Goal: Task Accomplishment & Management: Use online tool/utility

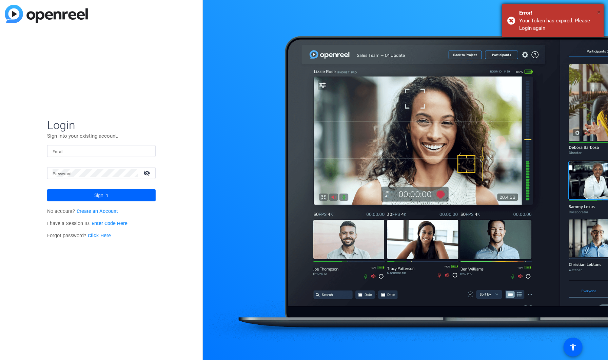
click at [597, 10] on span "×" at bounding box center [599, 12] width 4 height 8
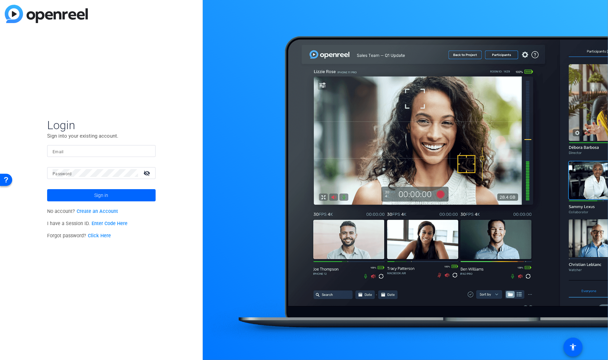
click at [150, 151] on div at bounding box center [150, 151] width 0 height 0
type input "david.king@gartner.com"
click at [121, 194] on span at bounding box center [101, 195] width 109 height 16
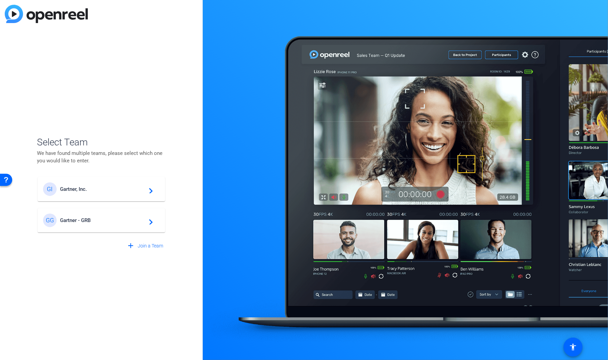
click at [105, 195] on div "GI Gartner, Inc. navigate_next" at bounding box center [101, 190] width 117 height 14
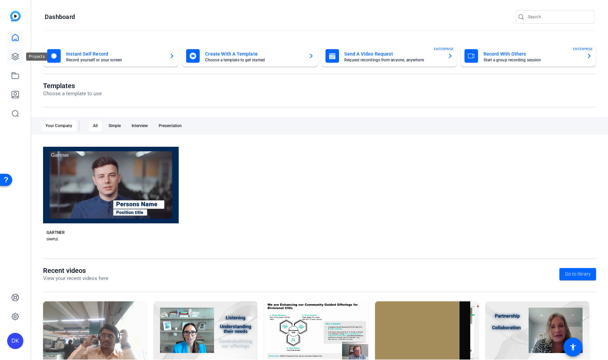
click at [19, 58] on link at bounding box center [15, 57] width 16 height 16
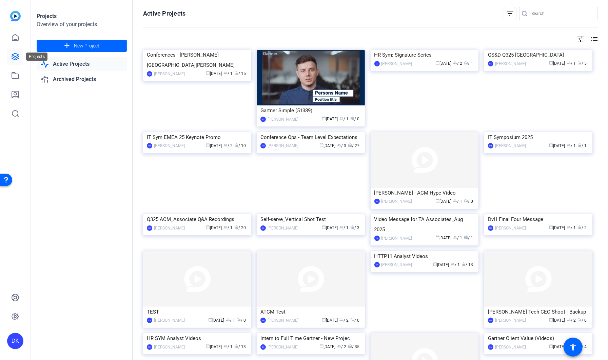
click at [15, 56] on icon at bounding box center [15, 56] width 7 height 7
click at [542, 14] on input "Search" at bounding box center [562, 13] width 61 height 8
type input "Alexander"
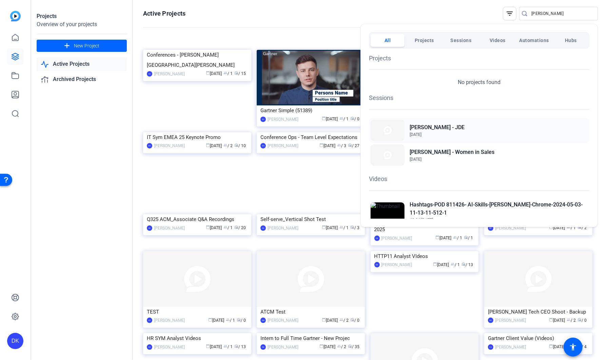
click at [459, 130] on div "Alexander Min - JDE Sep 10, 2025" at bounding box center [479, 130] width 221 height 25
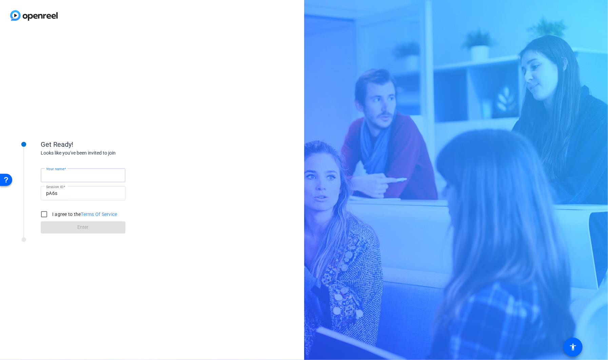
click at [80, 177] on input "Your name" at bounding box center [83, 175] width 74 height 8
type input "[PERSON_NAME]"
click at [45, 214] on input "I agree to the Terms Of Service" at bounding box center [44, 215] width 14 height 14
checkbox input "true"
click at [75, 227] on span at bounding box center [83, 228] width 85 height 16
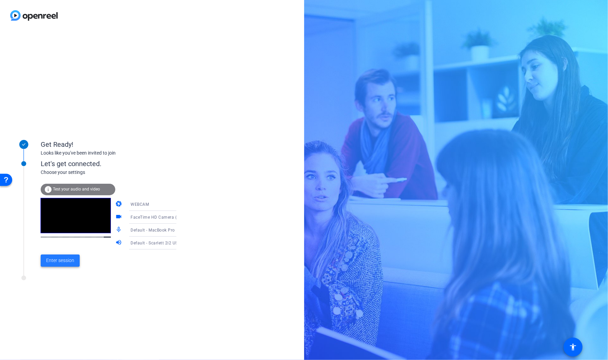
click at [69, 262] on span "Enter session" at bounding box center [60, 260] width 28 height 7
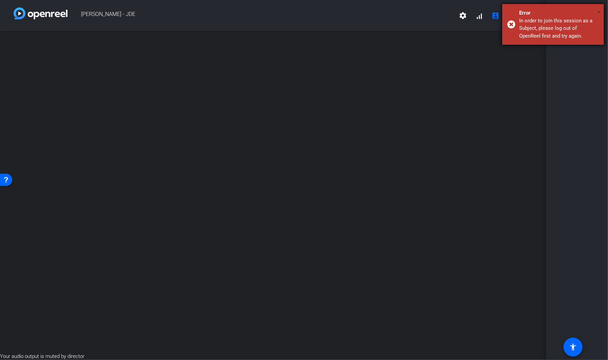
click at [599, 12] on span "×" at bounding box center [599, 12] width 4 height 8
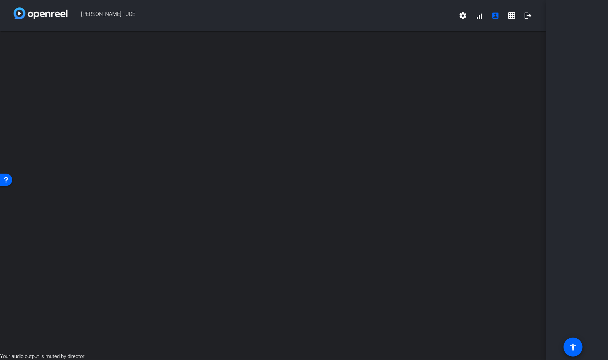
click at [285, 198] on div "open_in_new" at bounding box center [273, 192] width 547 height 322
click at [419, 200] on div "open_in_new" at bounding box center [273, 192] width 547 height 322
click at [265, 177] on div "open_in_new" at bounding box center [273, 192] width 547 height 322
click at [404, 187] on div "open_in_new" at bounding box center [273, 192] width 547 height 322
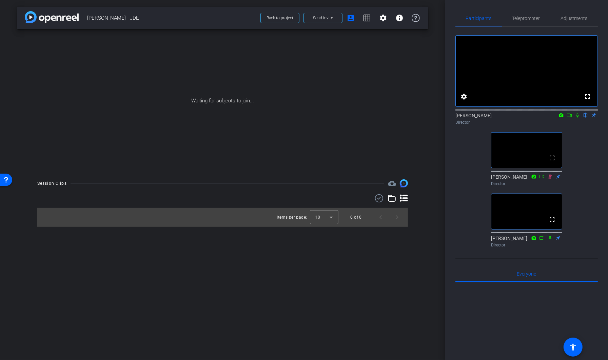
click at [577, 118] on icon at bounding box center [577, 115] width 3 height 4
click at [569, 118] on icon at bounding box center [569, 115] width 5 height 5
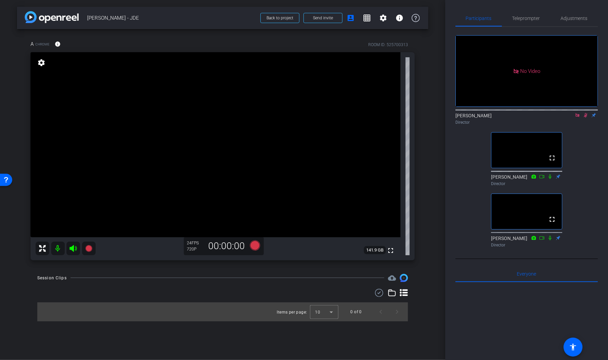
click at [584, 118] on icon at bounding box center [585, 115] width 5 height 5
click at [577, 118] on icon at bounding box center [577, 115] width 5 height 5
click at [571, 20] on span "Adjustments" at bounding box center [574, 18] width 27 height 5
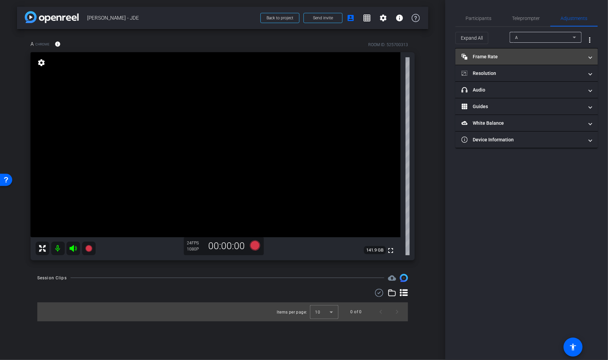
click at [590, 58] on span at bounding box center [590, 56] width 3 height 7
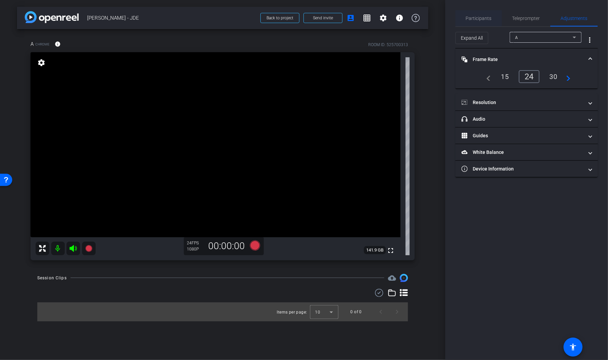
click at [483, 18] on span "Participants" at bounding box center [479, 18] width 26 height 5
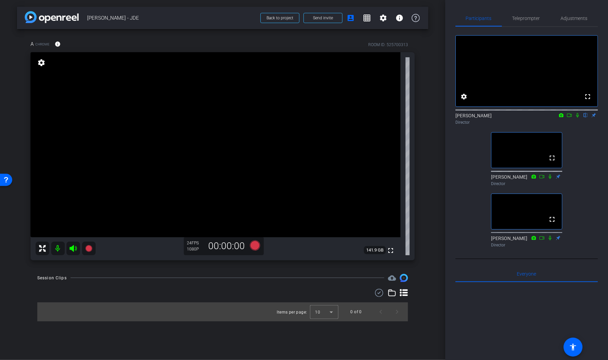
click at [578, 118] on icon at bounding box center [577, 115] width 5 height 5
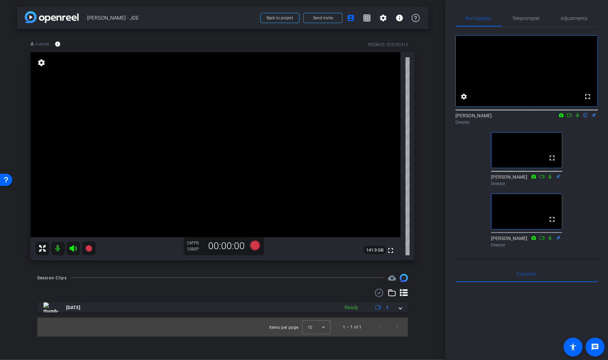
click at [578, 118] on icon at bounding box center [577, 115] width 3 height 4
click at [570, 118] on icon at bounding box center [569, 115] width 5 height 5
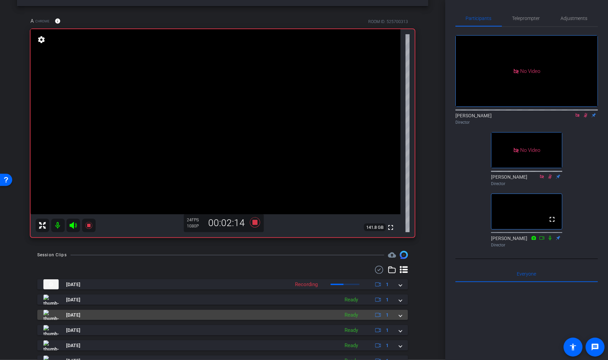
scroll to position [24, 0]
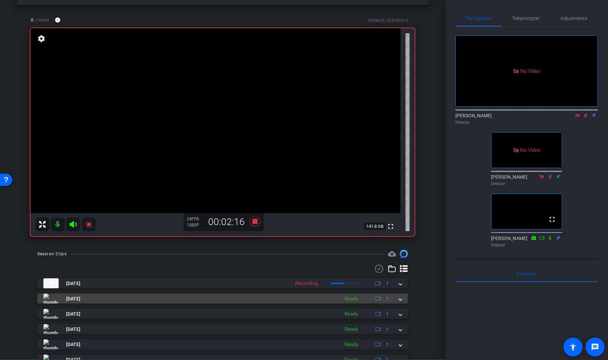
click at [402, 299] on span at bounding box center [400, 299] width 3 height 7
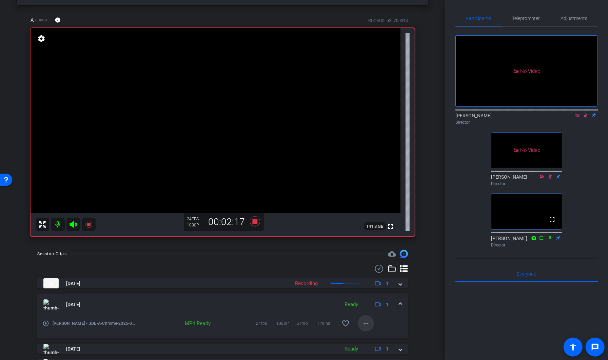
click at [371, 325] on span at bounding box center [366, 324] width 16 height 16
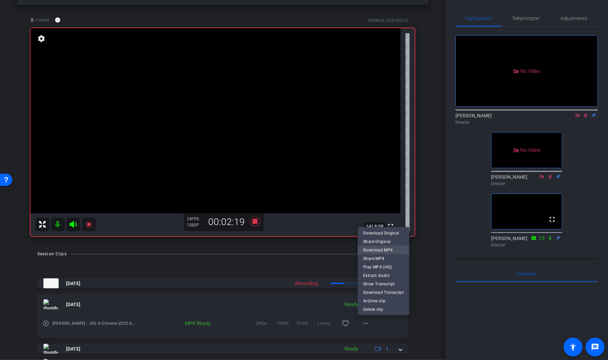
click at [390, 248] on span "Download MP4" at bounding box center [383, 250] width 41 height 8
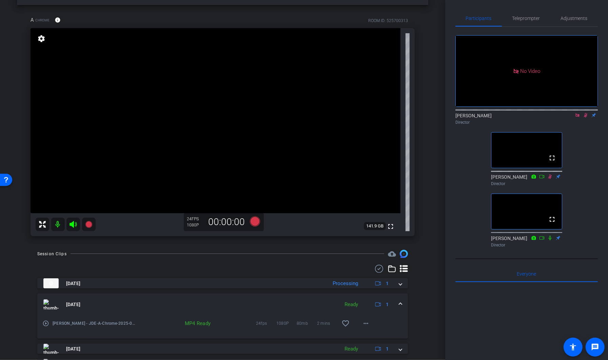
click at [586, 118] on icon at bounding box center [585, 115] width 5 height 5
click at [580, 118] on icon at bounding box center [577, 115] width 5 height 5
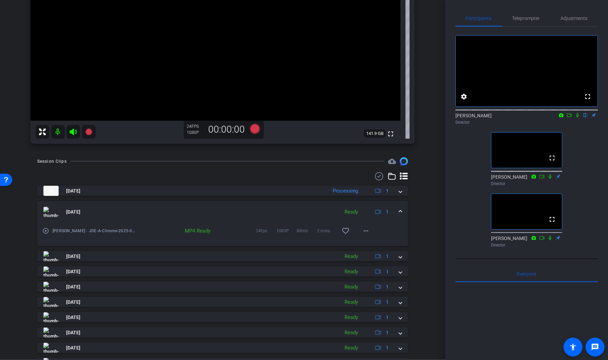
scroll to position [149, 0]
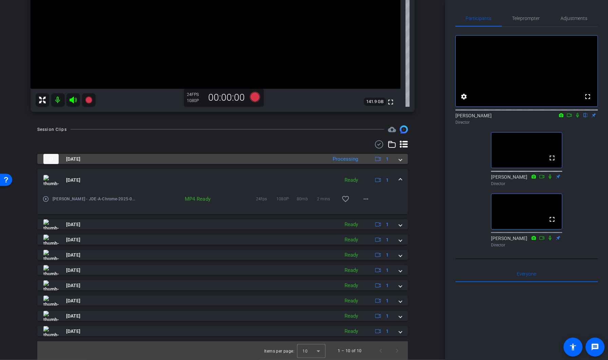
click at [400, 161] on span at bounding box center [400, 159] width 3 height 7
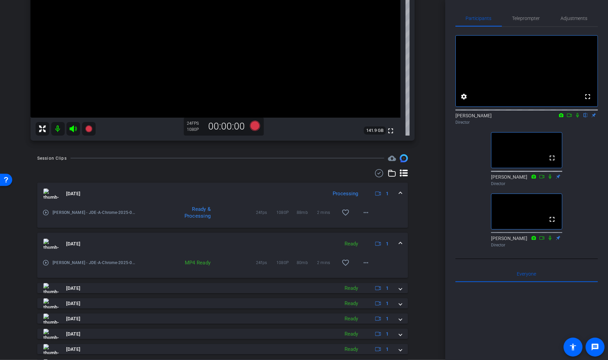
scroll to position [119, 0]
click at [367, 216] on mat-icon "more_horiz" at bounding box center [366, 213] width 8 height 8
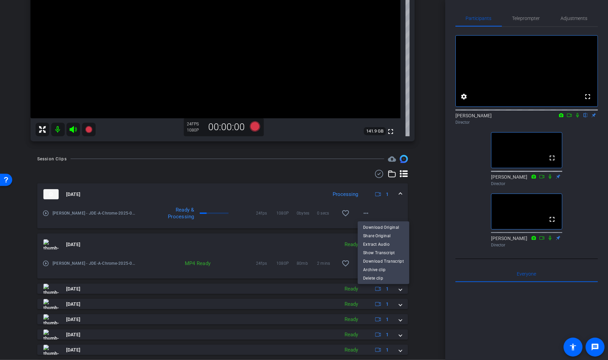
click at [422, 201] on div at bounding box center [304, 180] width 608 height 360
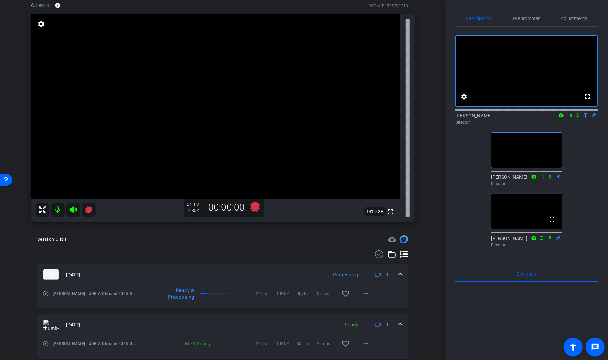
scroll to position [38, 0]
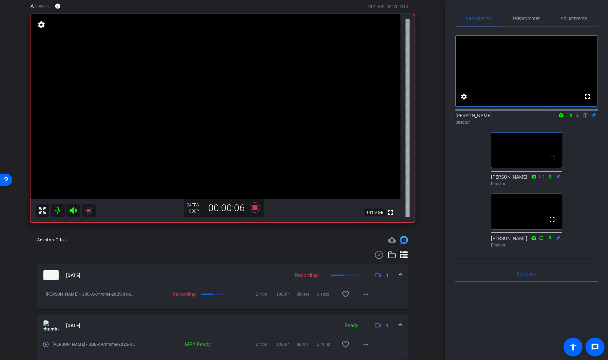
click at [576, 118] on icon at bounding box center [577, 115] width 5 height 5
click at [571, 118] on icon at bounding box center [569, 115] width 5 height 5
click at [586, 118] on icon at bounding box center [585, 115] width 5 height 5
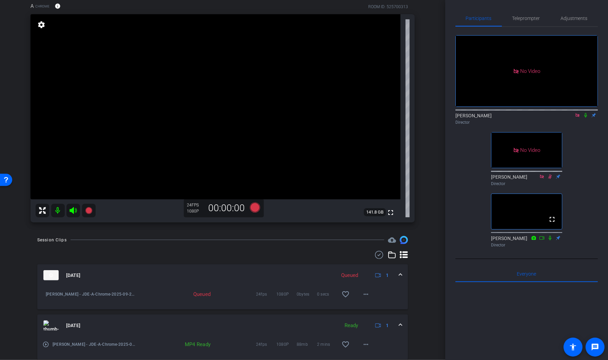
click at [576, 117] on icon at bounding box center [578, 115] width 4 height 4
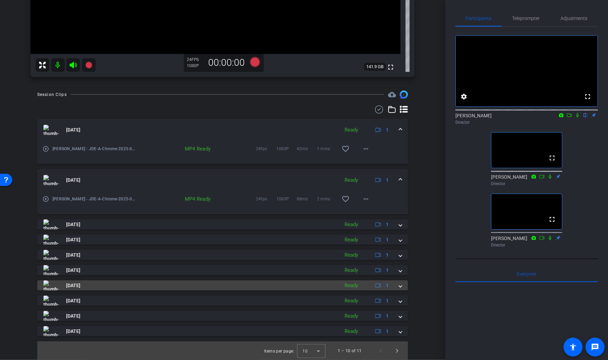
scroll to position [0, 0]
